Goal: Transaction & Acquisition: Purchase product/service

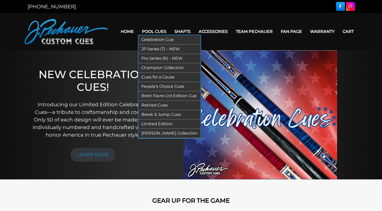
click at [162, 51] on link "JP Series (T) – NEW" at bounding box center [170, 48] width 62 height 9
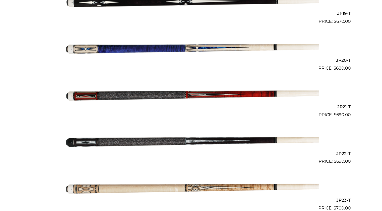
scroll to position [1022, 0]
click at [290, 45] on img at bounding box center [191, 48] width 255 height 42
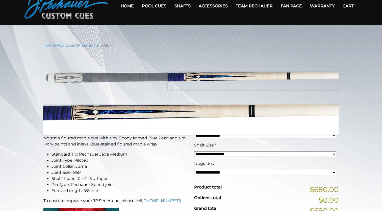
scroll to position [26, 0]
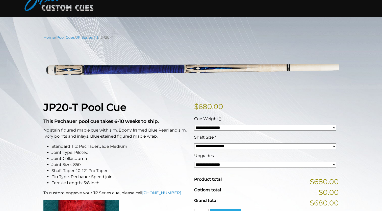
scroll to position [25, 0]
